Goal: Find specific page/section: Find specific page/section

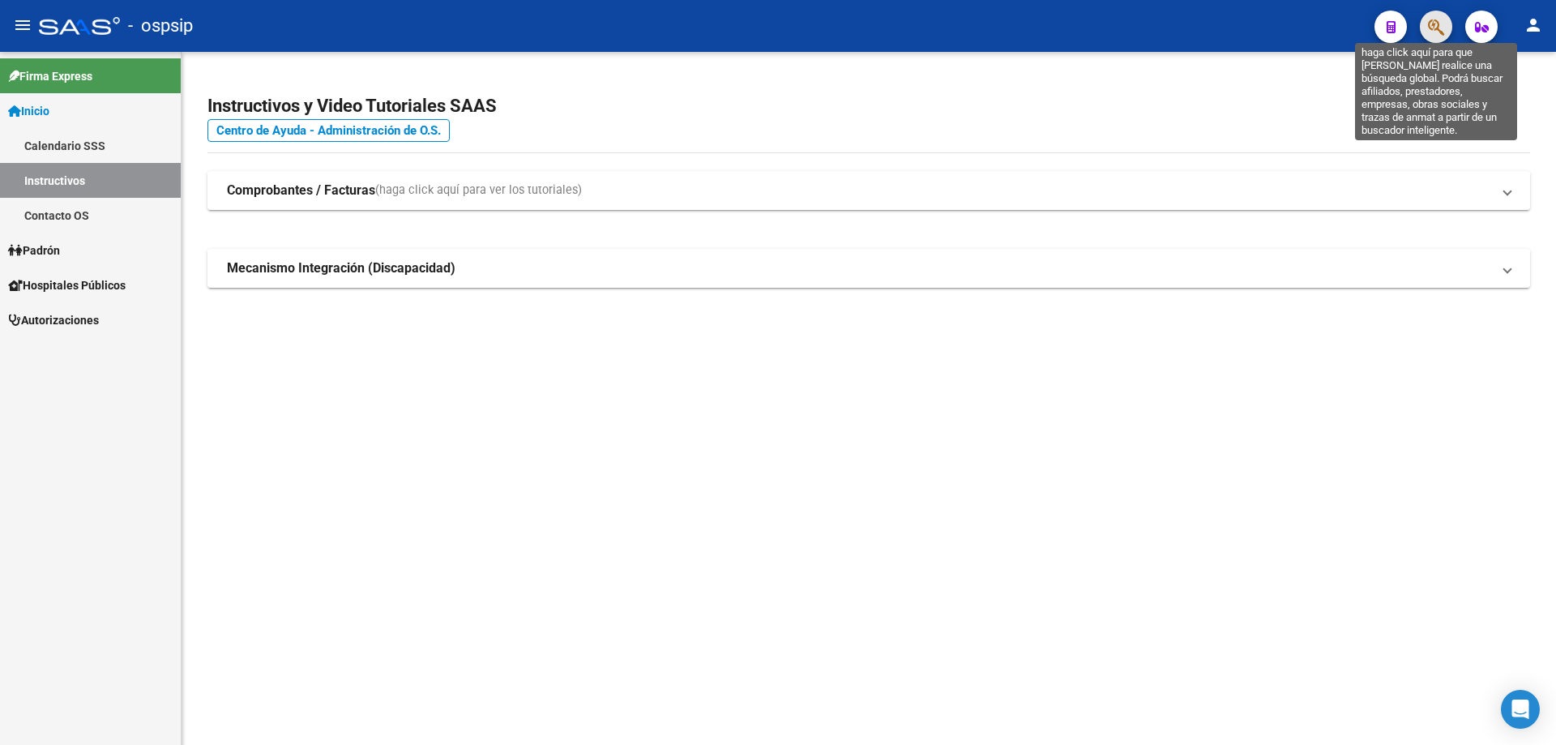
click at [1442, 24] on icon "button" at bounding box center [1436, 27] width 16 height 19
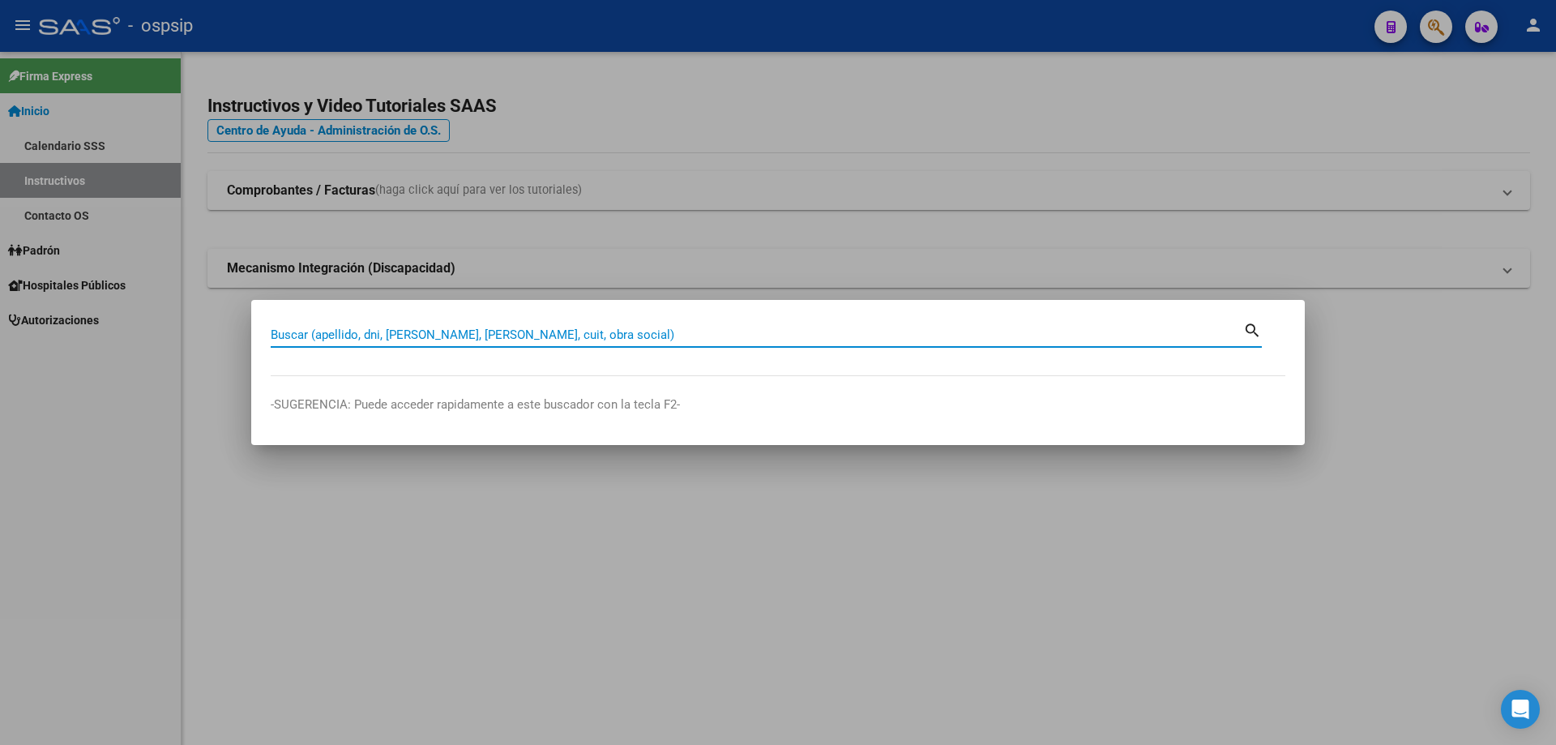
click at [807, 317] on mat-dialog-container "Buscar (apellido, dni, [PERSON_NAME], nro traspaso, cuit, obra social) search -…" at bounding box center [778, 372] width 1054 height 145
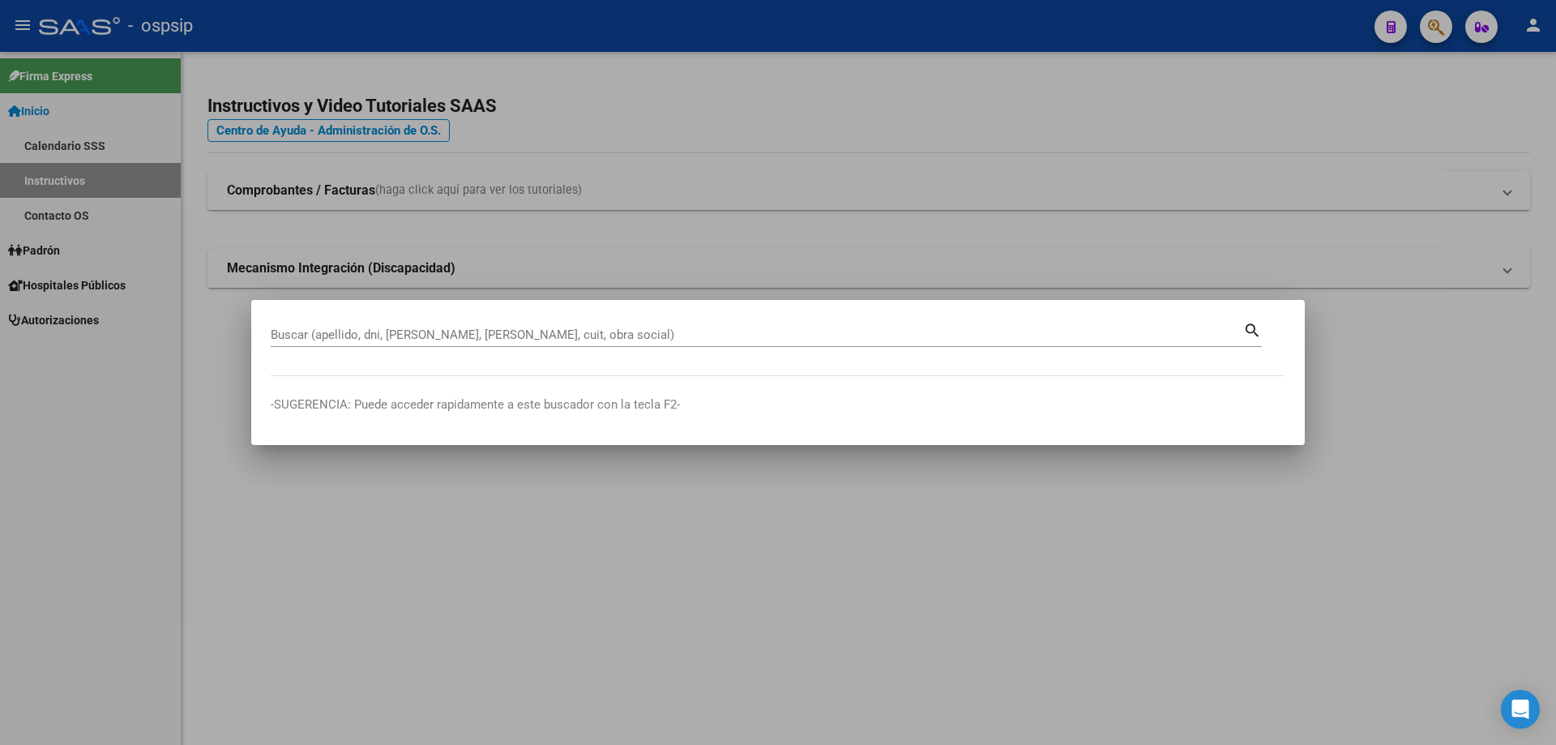
click at [807, 325] on div "Buscar (apellido, dni, [PERSON_NAME], [PERSON_NAME], cuit, obra social)" at bounding box center [757, 335] width 973 height 24
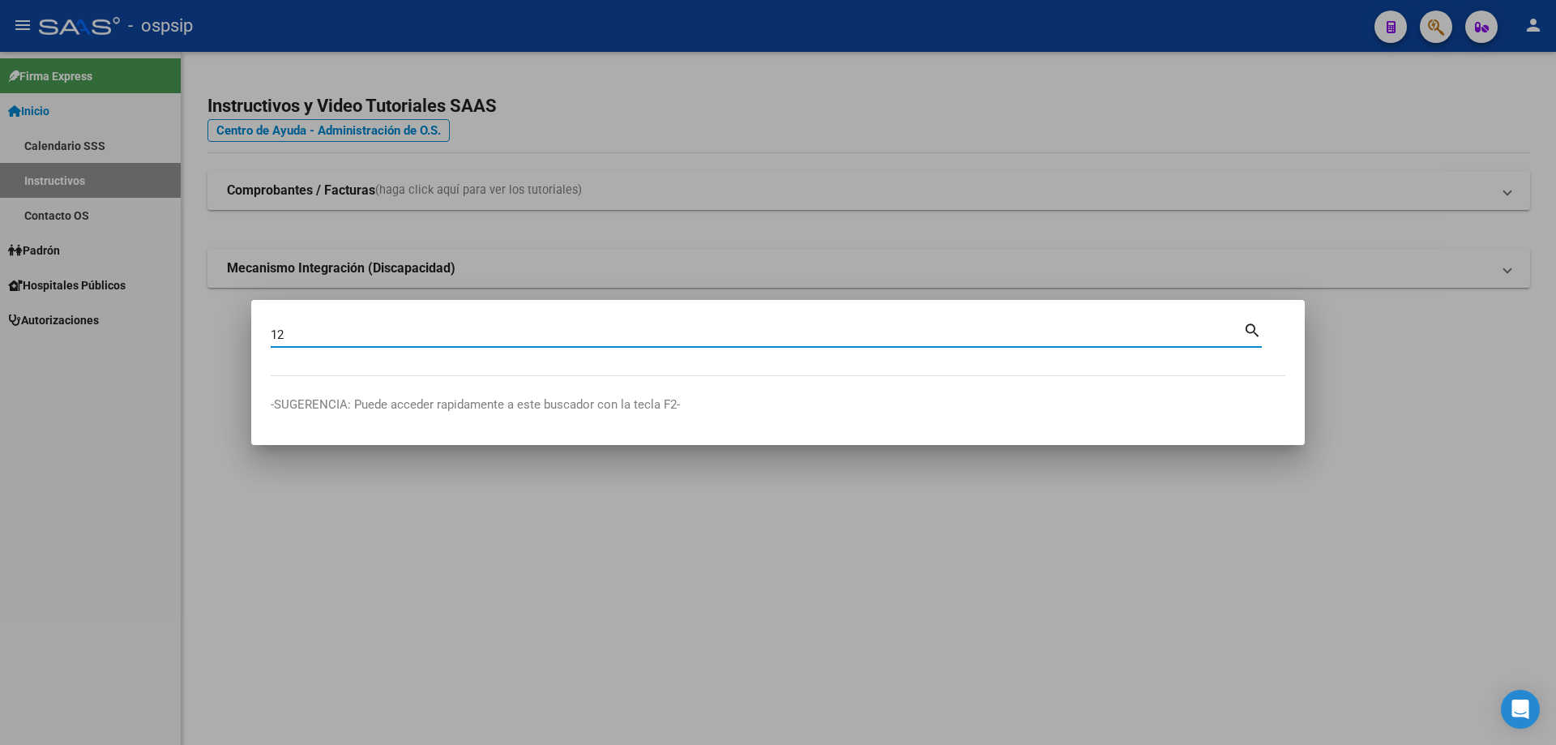
click at [353, 338] on input "12" at bounding box center [757, 334] width 973 height 15
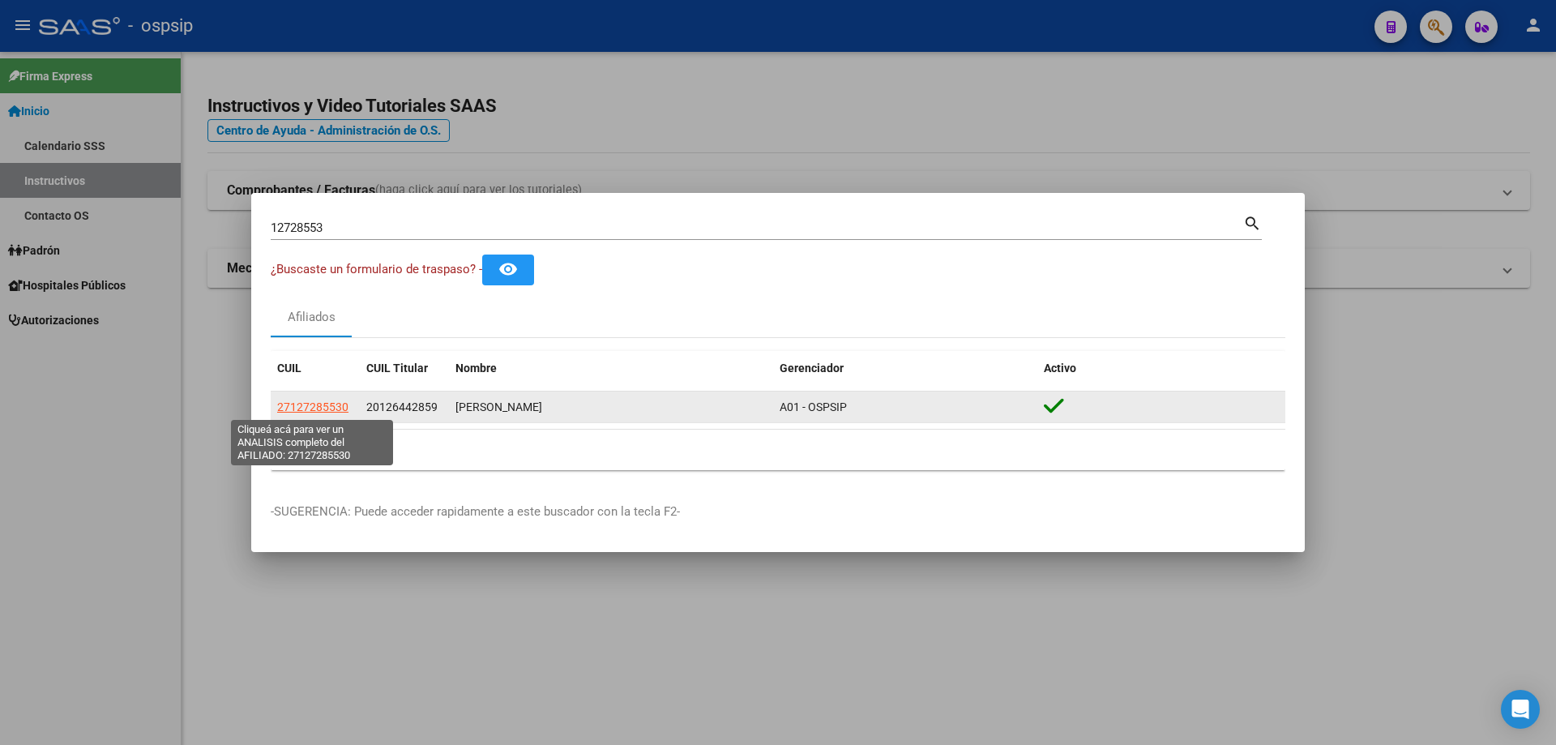
click at [326, 409] on span "27127285530" at bounding box center [312, 406] width 71 height 13
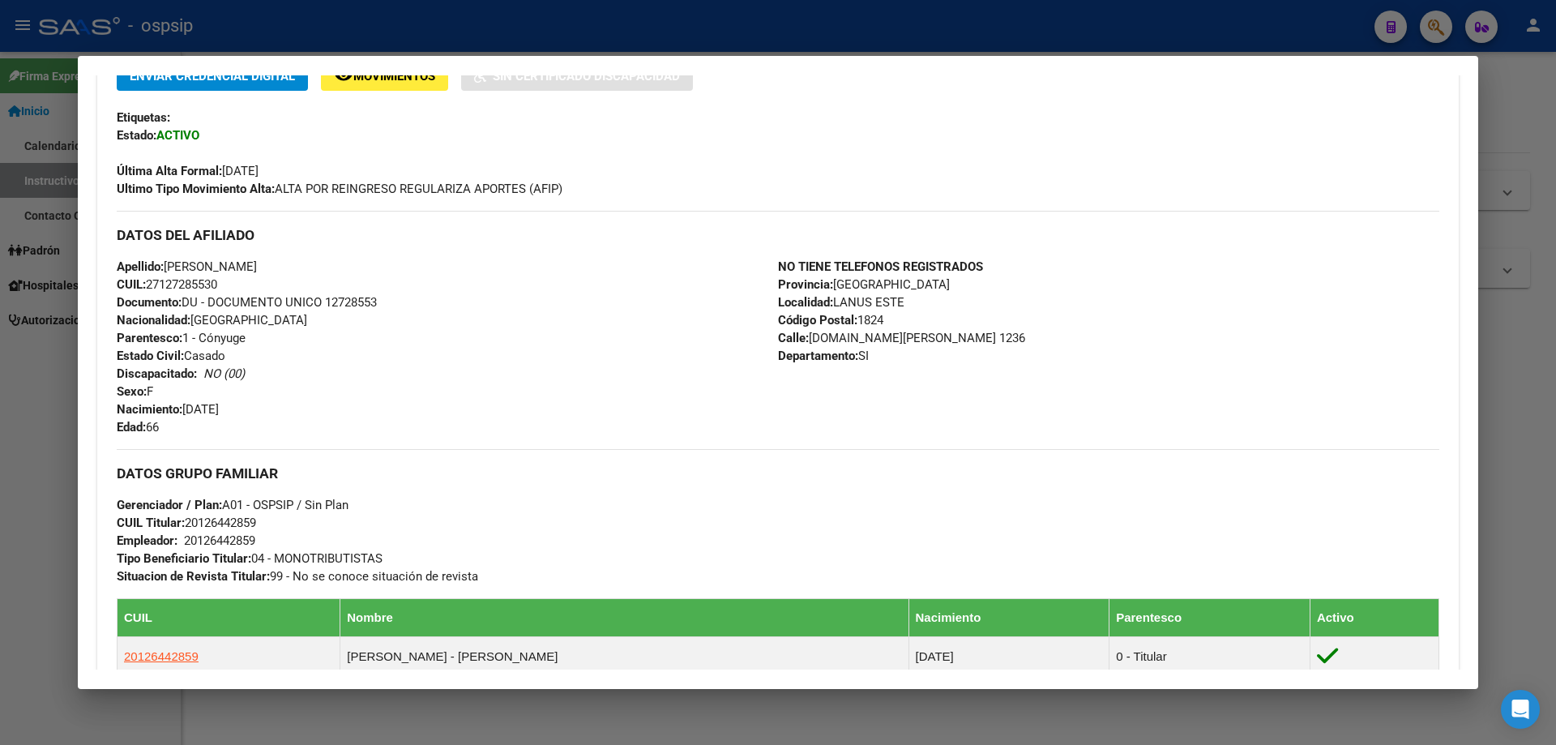
scroll to position [346, 0]
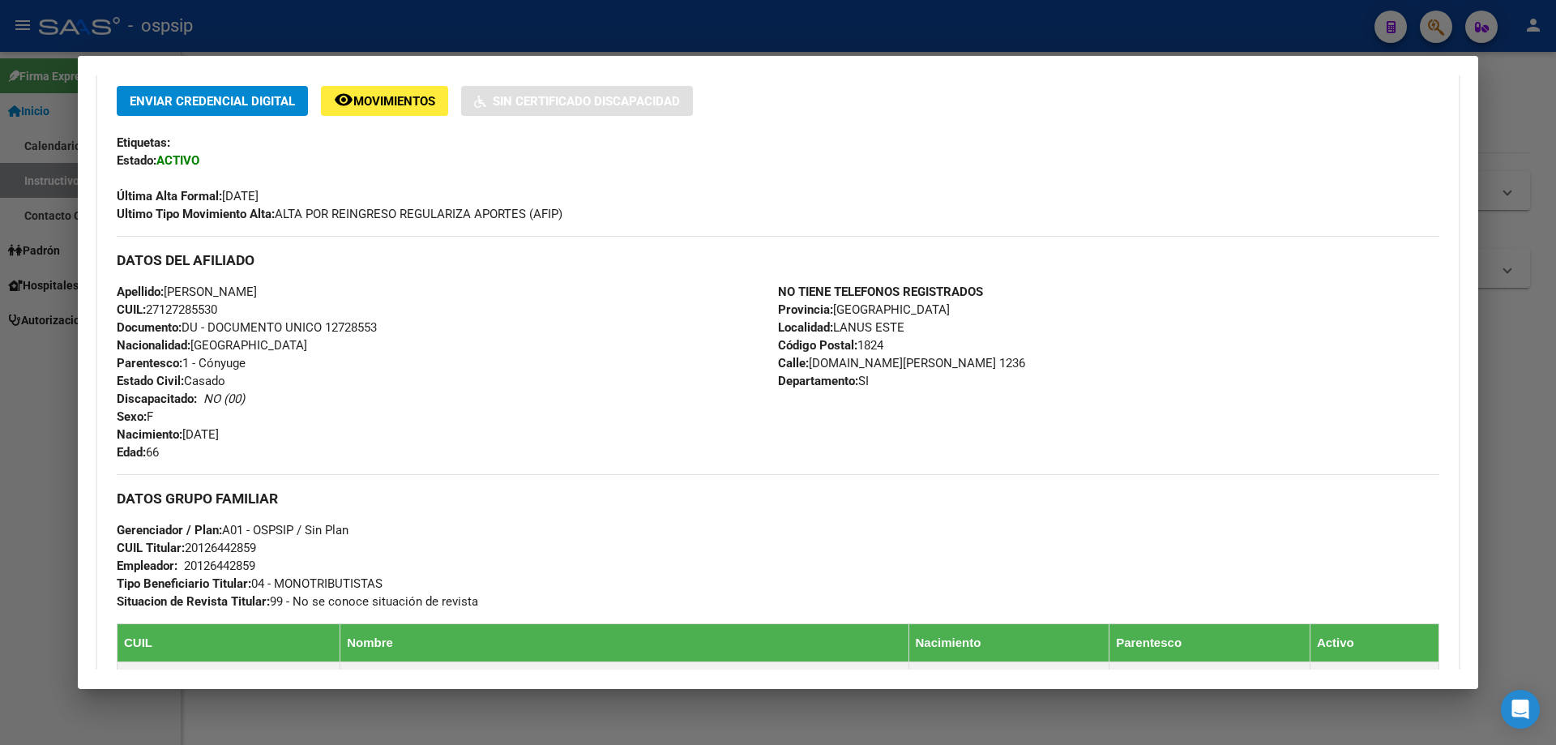
click at [1530, 511] on div at bounding box center [778, 372] width 1556 height 745
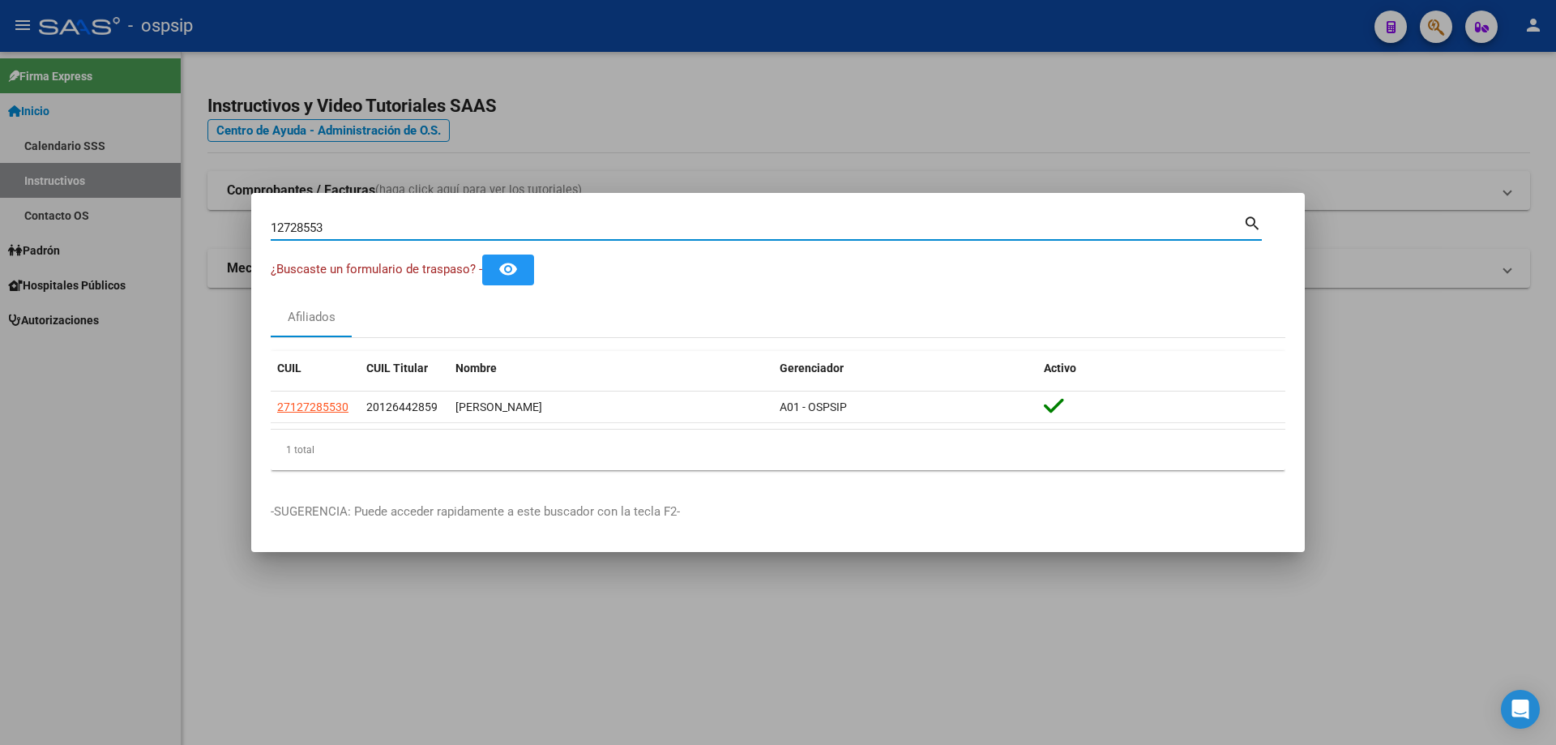
click at [353, 222] on input "12728553" at bounding box center [757, 227] width 973 height 15
type input "1"
click at [398, 227] on input "Buscar (apellido, dni, [PERSON_NAME], [PERSON_NAME], cuit, obra social)" at bounding box center [757, 227] width 973 height 15
type input "3"
type input "36394247"
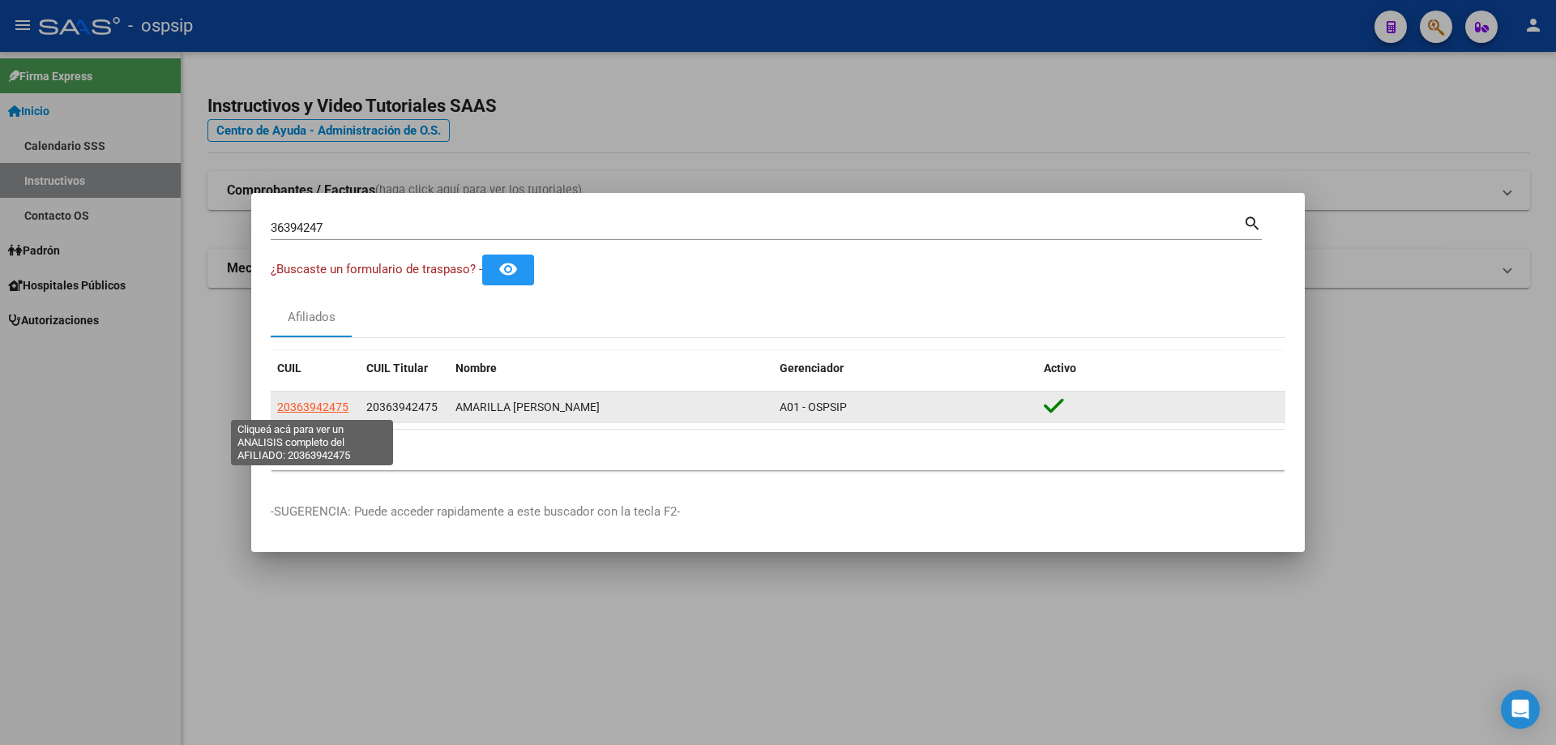
click at [316, 414] on app-link-go-to "20363942475" at bounding box center [312, 407] width 71 height 19
click at [313, 408] on span "20363942475" at bounding box center [312, 406] width 71 height 13
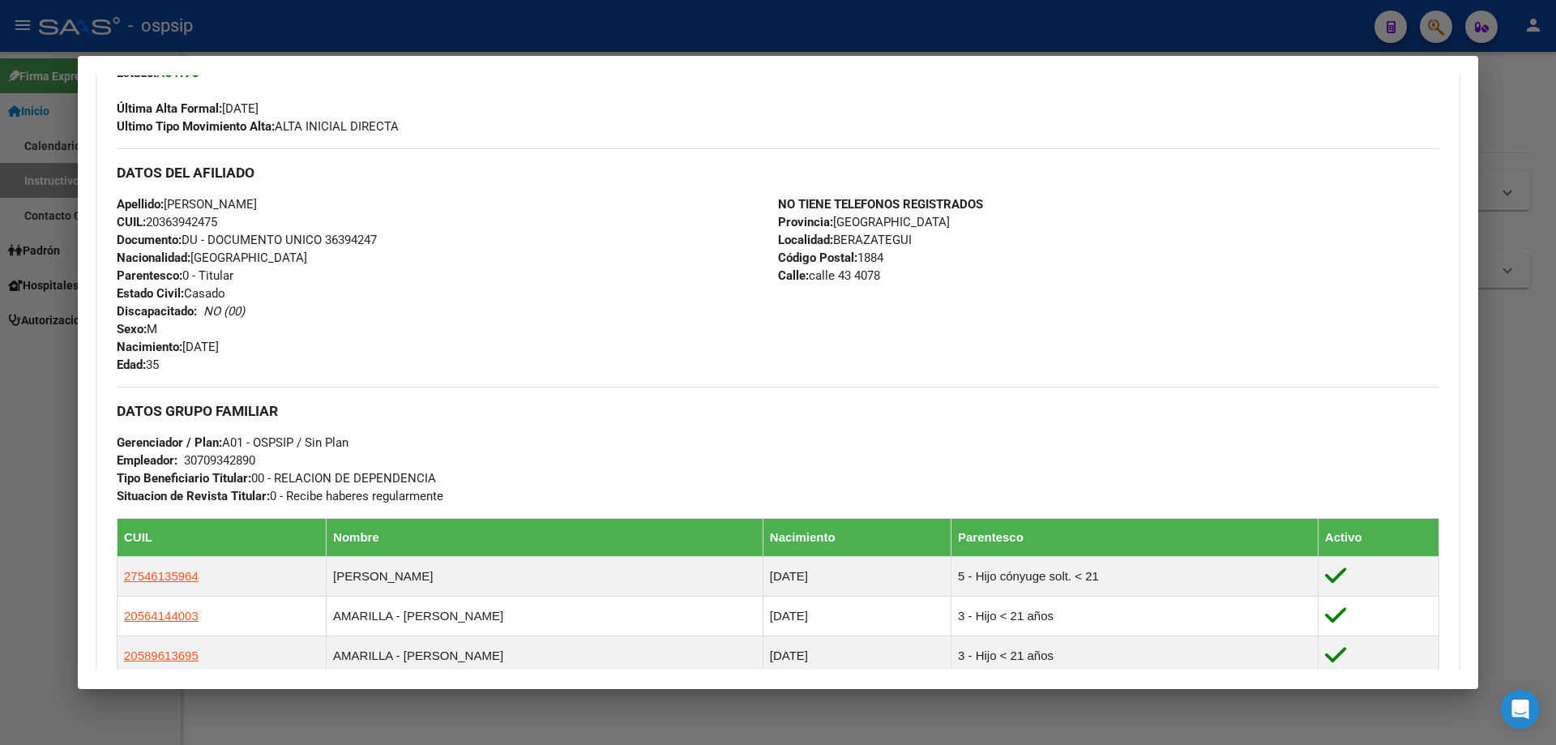
scroll to position [405, 0]
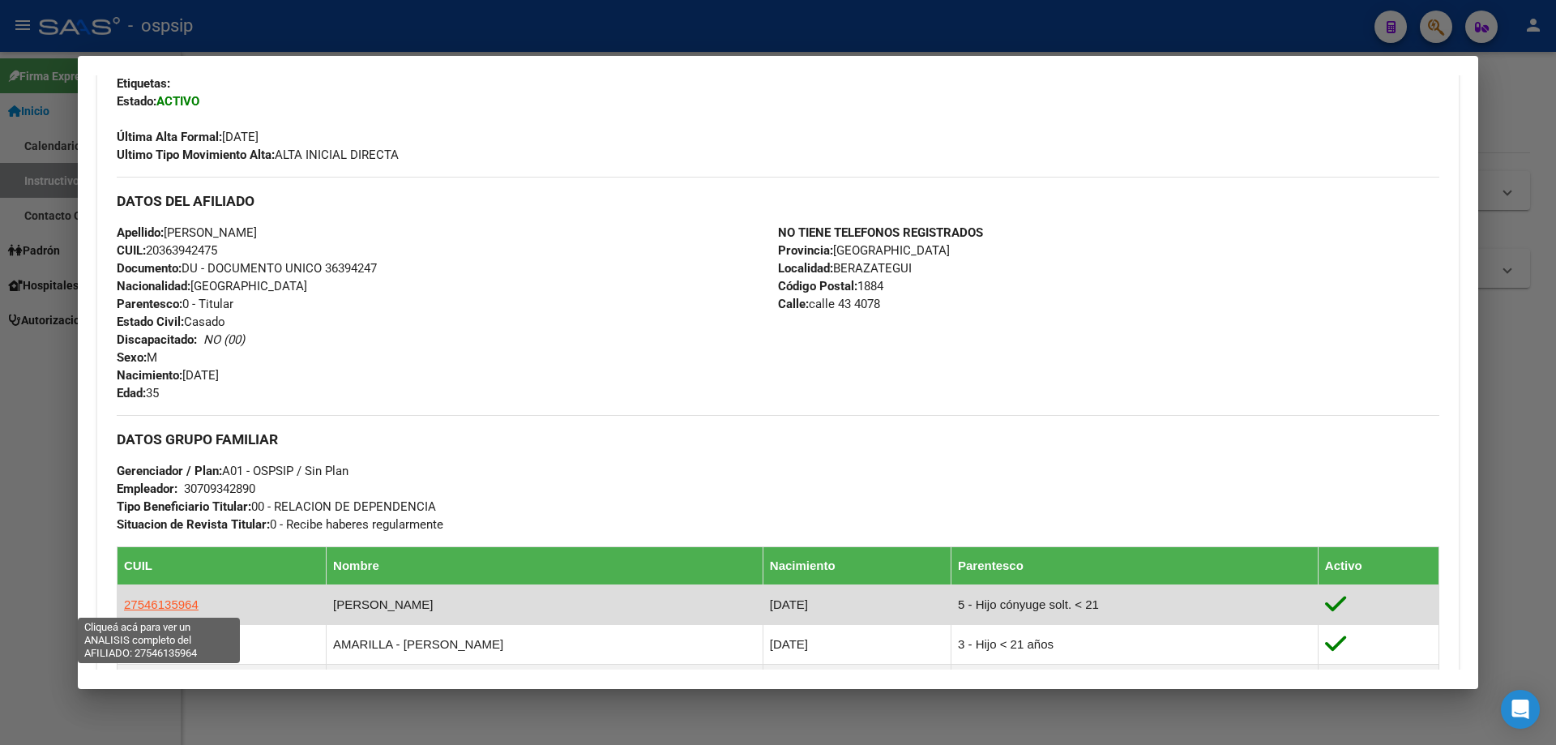
click at [149, 606] on span "27546135964" at bounding box center [161, 604] width 75 height 14
type textarea "27546135964"
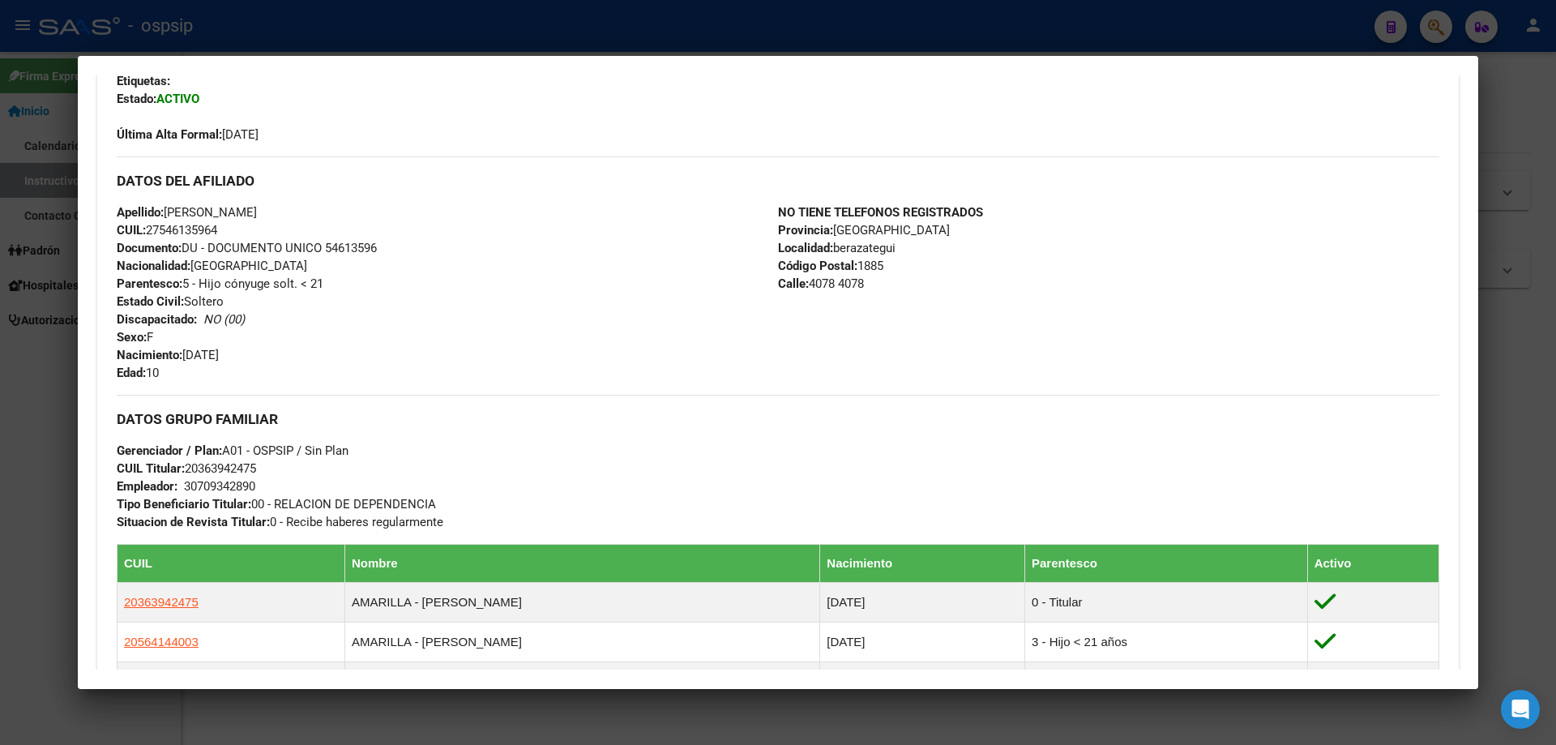
scroll to position [327, 0]
